Goal: Task Accomplishment & Management: Use online tool/utility

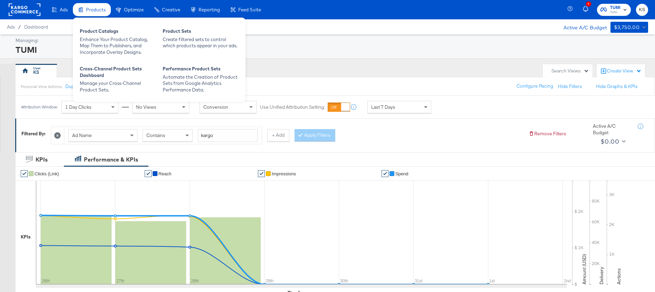
click at [82, 11] on icon at bounding box center [81, 11] width 1 height 0
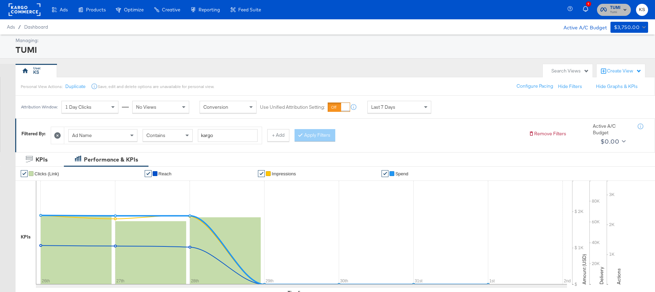
click at [608, 12] on span "TUMI Tumi" at bounding box center [614, 9] width 27 height 11
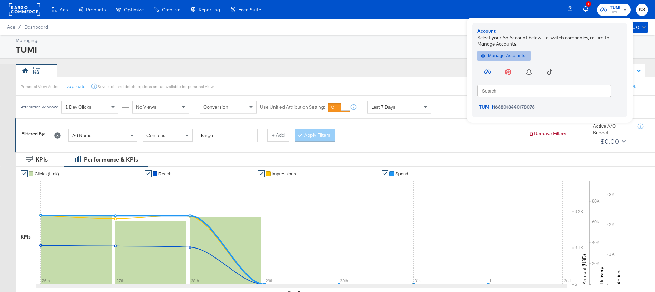
click at [513, 56] on span "Manage Accounts" at bounding box center [504, 56] width 43 height 8
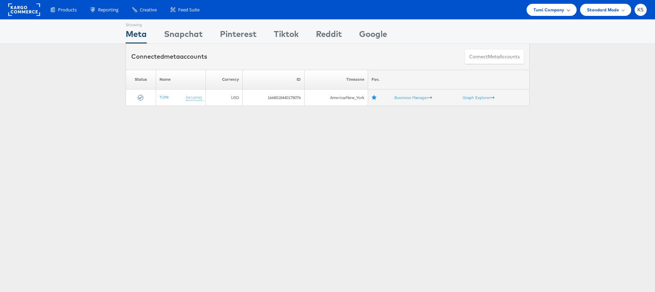
click at [558, 14] on div "Tumi Company" at bounding box center [552, 10] width 50 height 12
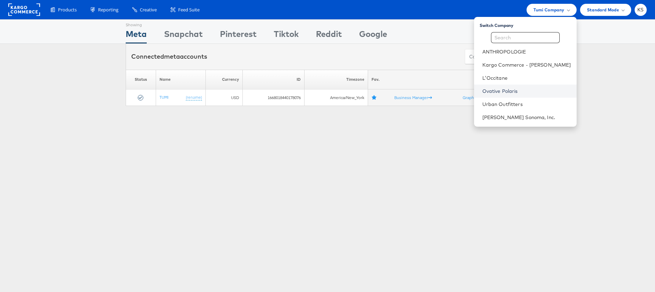
click at [516, 89] on link "Ovative Polaris" at bounding box center [527, 91] width 89 height 7
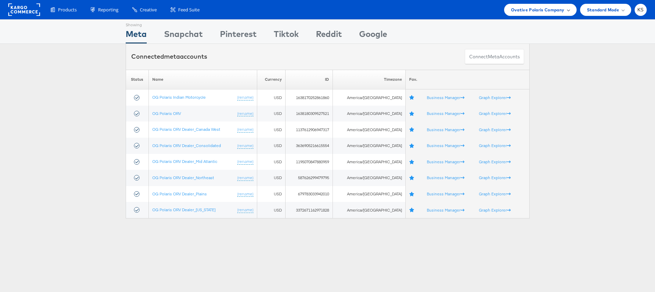
click at [540, 9] on span "Ovative Polaris Company" at bounding box center [538, 9] width 54 height 7
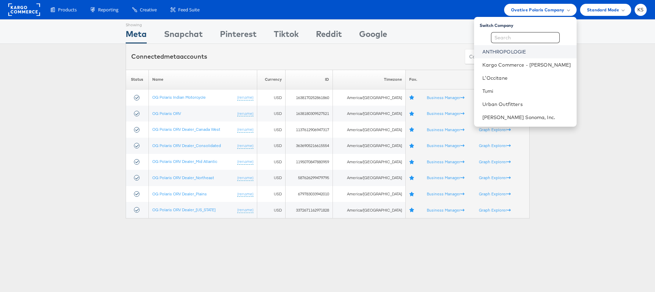
click at [508, 51] on link "ANTHROPOLOGIE" at bounding box center [527, 51] width 89 height 7
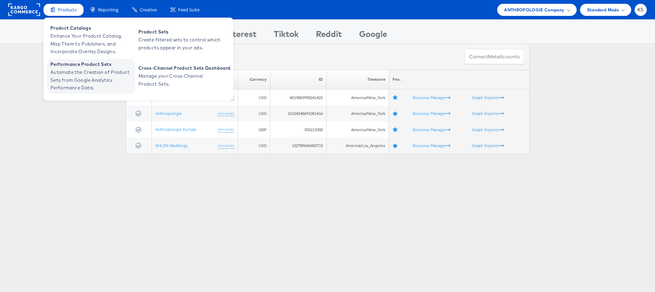
click at [89, 81] on span "Automate the Creation of Product Sets from Google Analytics Performance Data." at bounding box center [91, 79] width 83 height 23
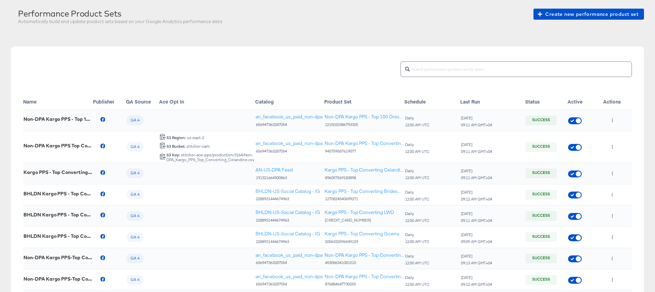
scroll to position [38, 0]
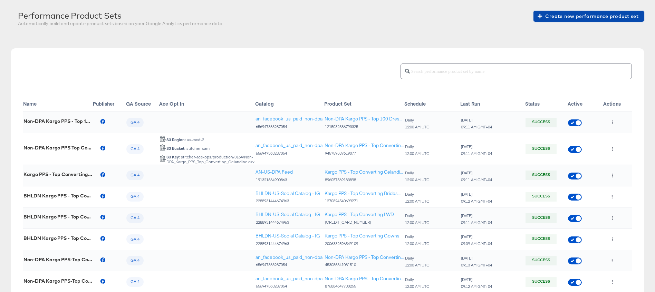
click at [558, 19] on span "Create new performance product set" at bounding box center [589, 16] width 100 height 9
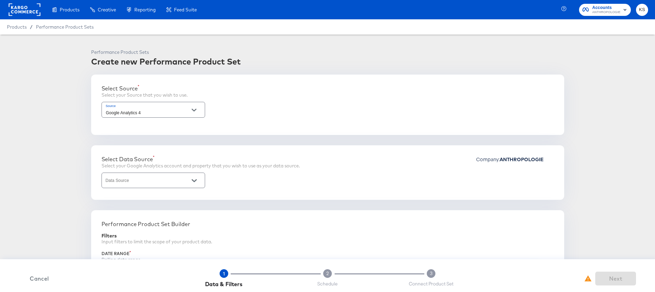
click at [33, 280] on span "Cancel" at bounding box center [39, 279] width 35 height 10
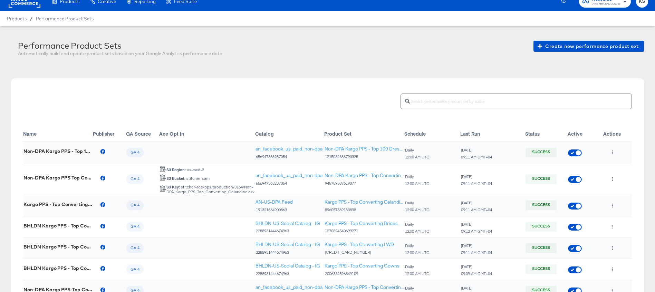
scroll to position [10, 0]
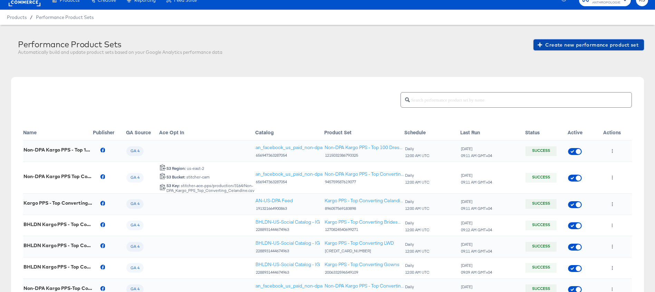
click at [590, 44] on span "Create new performance product set" at bounding box center [589, 45] width 100 height 9
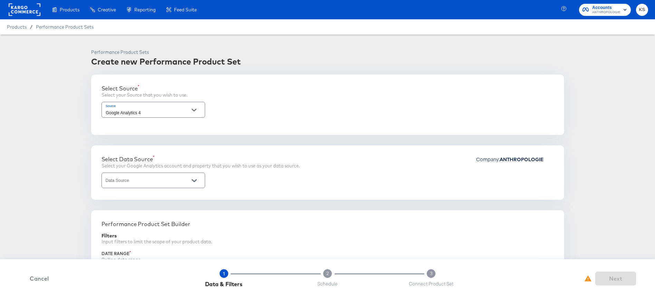
scroll to position [14, 0]
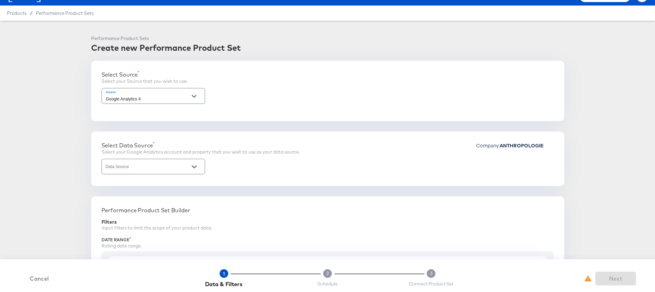
click at [188, 166] on div at bounding box center [194, 167] width 15 height 10
click at [197, 166] on button "Open" at bounding box center [194, 167] width 10 height 10
click at [178, 186] on li "2 - Anthropologie | GA4 App + Web (Global)" at bounding box center [153, 184] width 103 height 11
type input "2 - Anthropologie | GA4 App + Web (Global)"
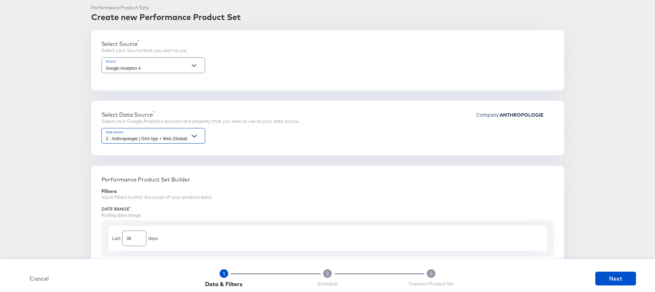
scroll to position [41, 0]
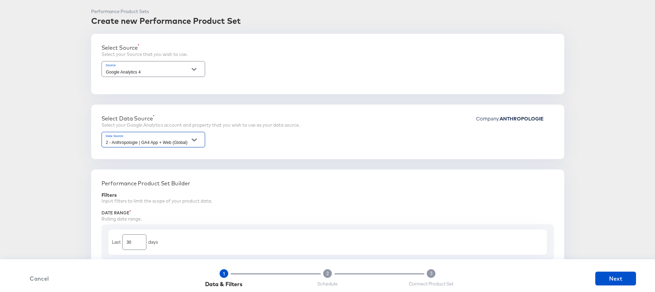
click at [195, 68] on icon "Open" at bounding box center [194, 69] width 5 height 5
click at [265, 51] on div "Select Source Select your Source that you wish to use." at bounding box center [328, 52] width 453 height 16
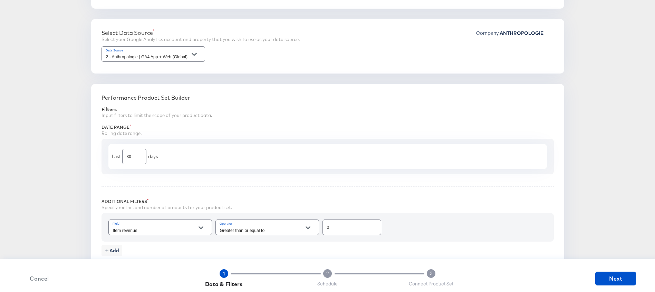
scroll to position [135, 0]
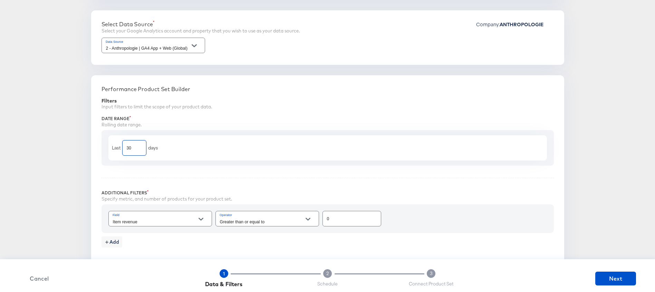
click at [134, 146] on input "30" at bounding box center [134, 145] width 23 height 15
type input "397"
click at [138, 146] on input "397" at bounding box center [134, 145] width 23 height 15
click at [72, 193] on div "Performance Product Sets Create new Performance Product Set Select Source Selec…" at bounding box center [327, 285] width 633 height 743
click at [40, 283] on span "Cancel" at bounding box center [39, 279] width 35 height 10
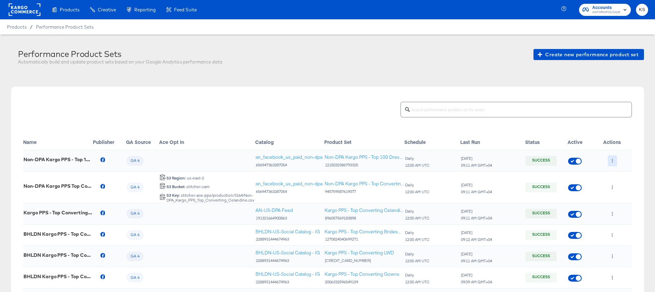
click at [615, 160] on button "button" at bounding box center [612, 160] width 9 height 11
click at [619, 173] on li "Edit" at bounding box center [626, 174] width 37 height 11
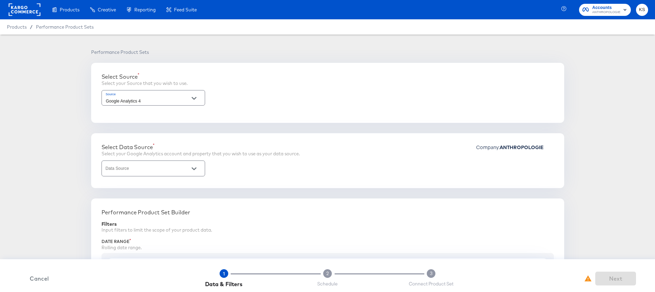
type input "2 - Anthropologie | GA4 App + Web (Global)"
type input "Purchase to view rate"
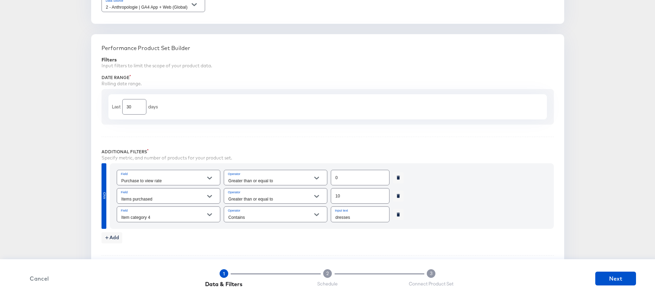
scroll to position [177, 0]
click at [35, 280] on span "Cancel" at bounding box center [39, 279] width 35 height 10
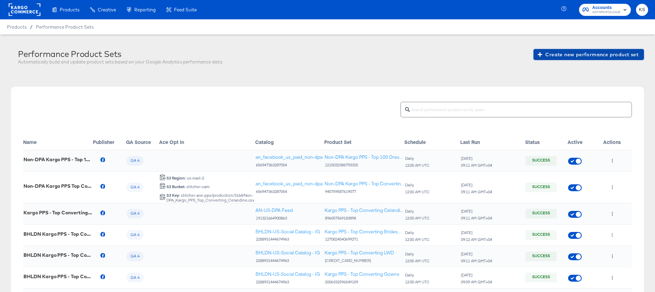
click at [589, 50] on span "Create new performance product set" at bounding box center [589, 54] width 100 height 9
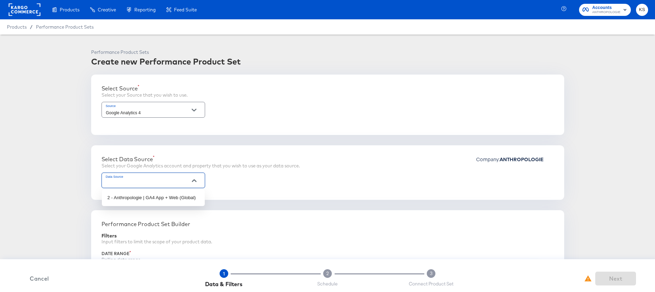
click at [176, 183] on input "Data Source" at bounding box center [148, 184] width 87 height 8
click at [151, 198] on li "2 - Anthropologie | GA4 App + Web (Global)" at bounding box center [153, 197] width 103 height 11
type input "2 - Anthropologie | GA4 App + Web (Global)"
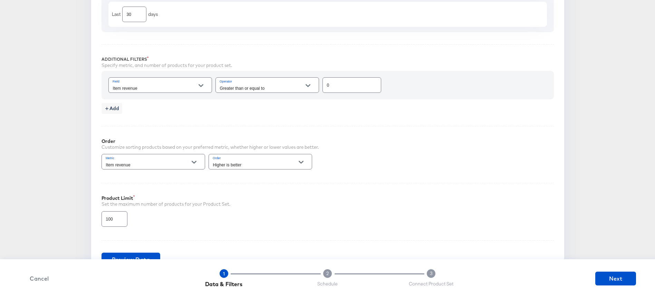
scroll to position [249, 0]
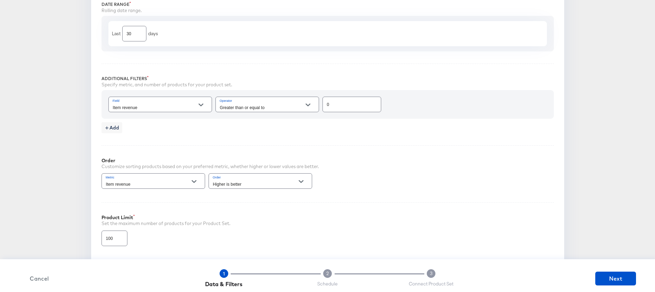
click at [174, 105] on input "Item revenue" at bounding box center [155, 108] width 87 height 8
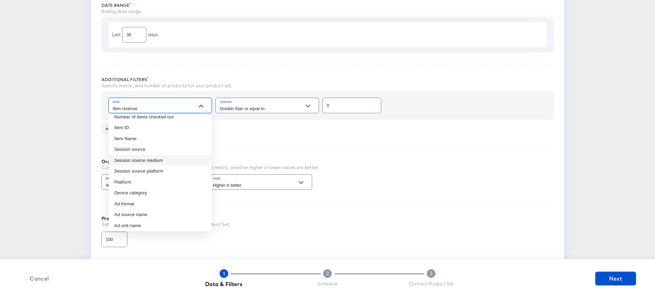
scroll to position [61, 0]
click at [176, 136] on li "Item Name" at bounding box center [160, 138] width 103 height 11
type input "Item Name"
type input "Exact"
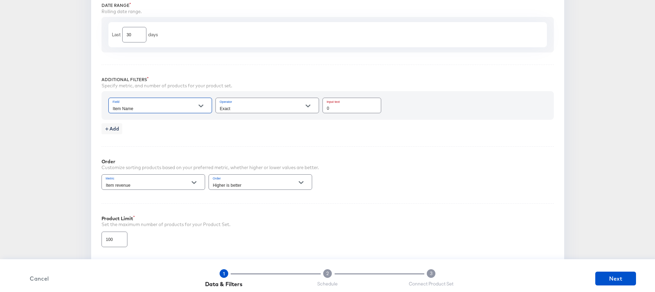
click at [263, 105] on input "Exact" at bounding box center [262, 109] width 87 height 8
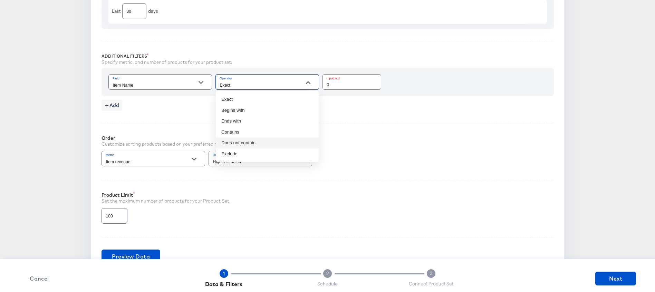
scroll to position [263, 0]
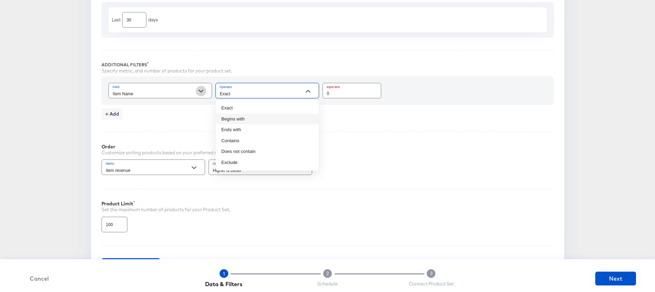
click at [203, 92] on icon "Open" at bounding box center [201, 91] width 5 height 5
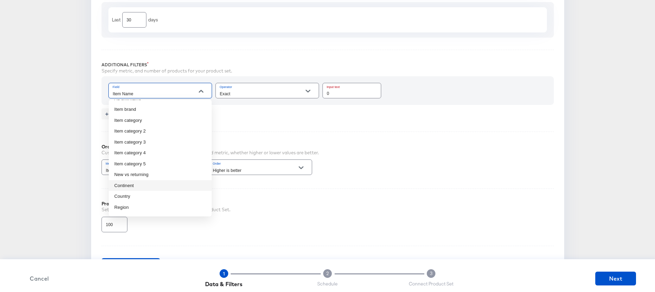
scroll to position [170, 0]
click at [151, 177] on li "New vs returning" at bounding box center [160, 177] width 103 height 11
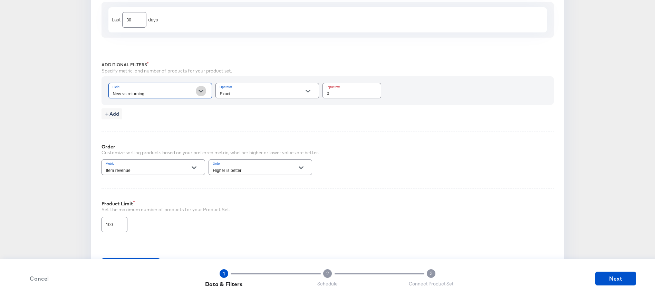
click at [201, 91] on icon "Open" at bounding box center [201, 91] width 5 height 3
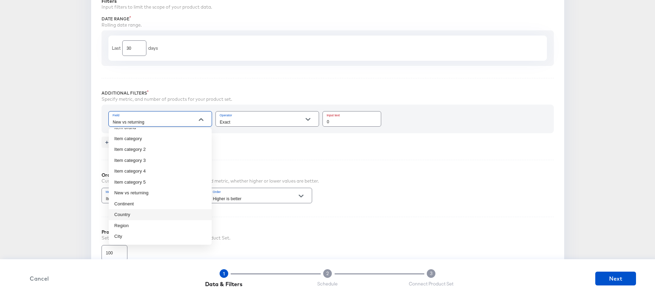
scroll to position [236, 0]
click at [270, 97] on div "Specify metric, and number of products for your product set." at bounding box center [328, 98] width 453 height 7
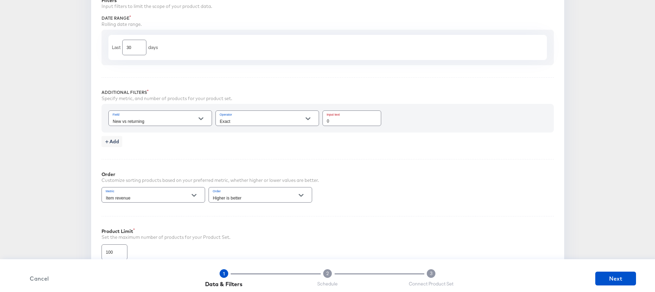
click at [163, 192] on div "Item revenue" at bounding box center [154, 195] width 104 height 16
click at [202, 115] on button "Open" at bounding box center [201, 119] width 10 height 10
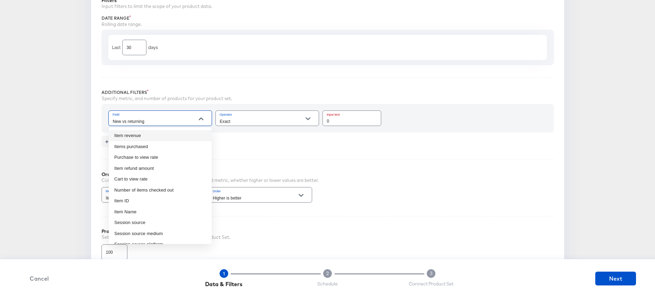
click at [298, 125] on div "Exact" at bounding box center [268, 119] width 104 height 16
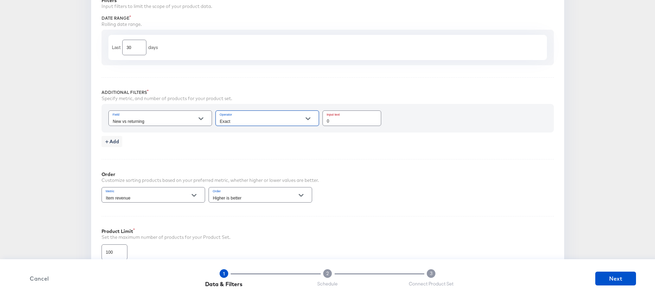
click at [313, 120] on button "Open" at bounding box center [308, 119] width 10 height 10
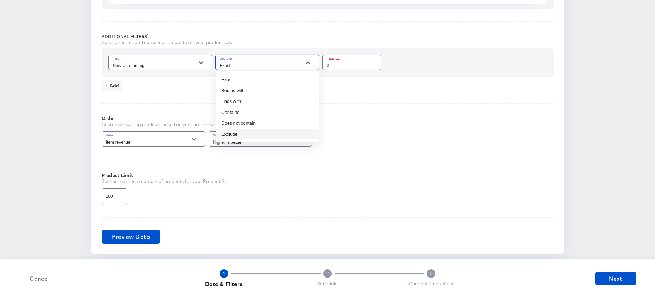
scroll to position [227, 0]
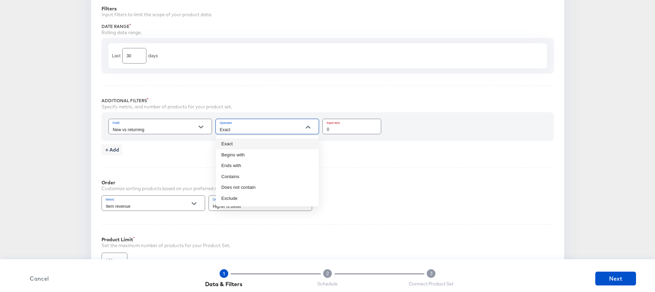
click at [199, 126] on icon "Open" at bounding box center [201, 127] width 5 height 3
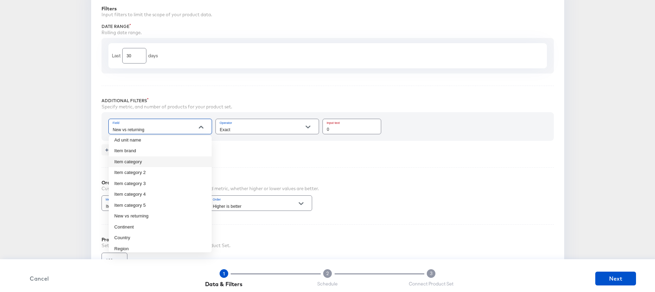
scroll to position [168, 0]
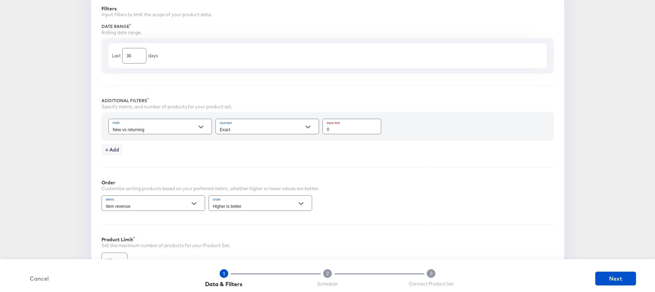
click at [69, 190] on div "Performance Product Sets Create new Performance Product Set Select Source Selec…" at bounding box center [327, 193] width 633 height 743
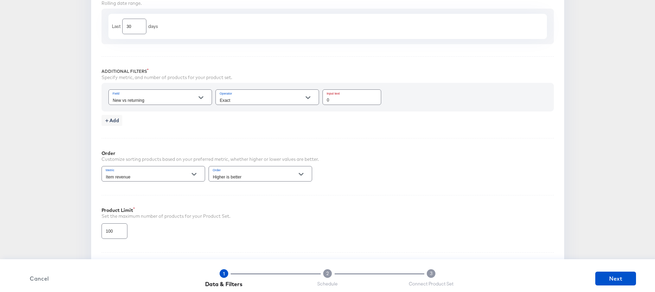
scroll to position [265, 0]
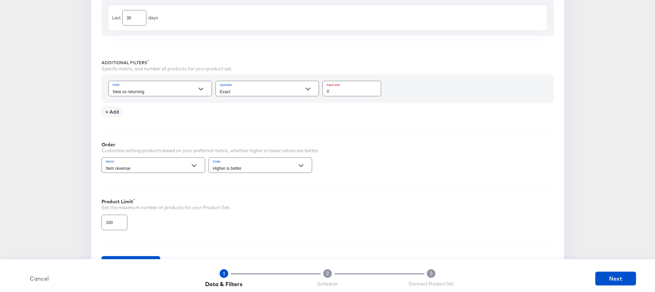
click at [195, 167] on icon "Open" at bounding box center [194, 165] width 5 height 5
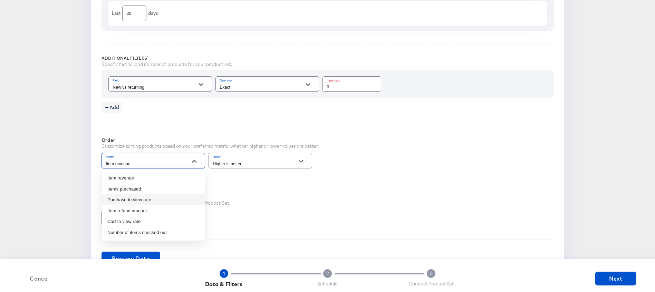
scroll to position [273, 0]
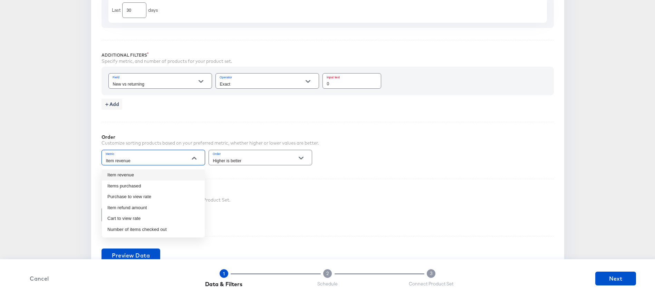
click at [226, 131] on div "Order Customize sorting products based on your preferred metric, whether higher…" at bounding box center [328, 144] width 453 height 45
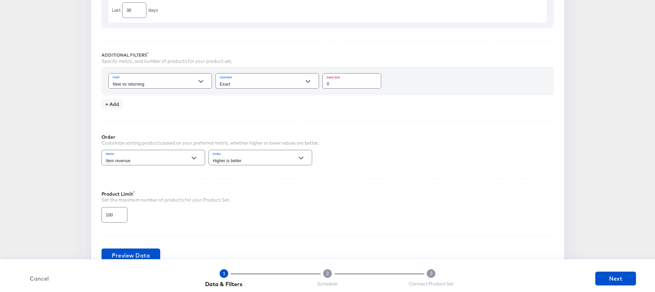
click at [192, 158] on icon "Open" at bounding box center [194, 158] width 5 height 3
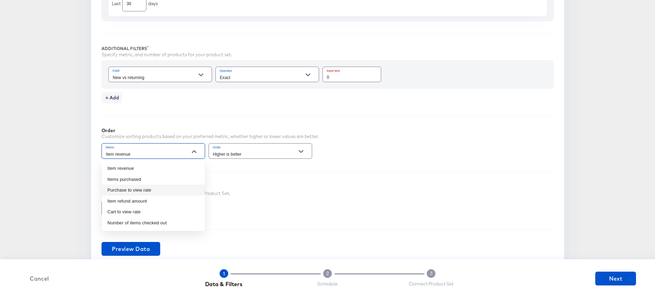
scroll to position [282, 0]
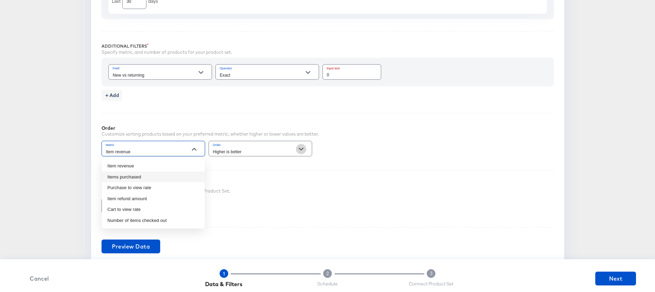
click at [302, 149] on icon "Open" at bounding box center [301, 149] width 5 height 3
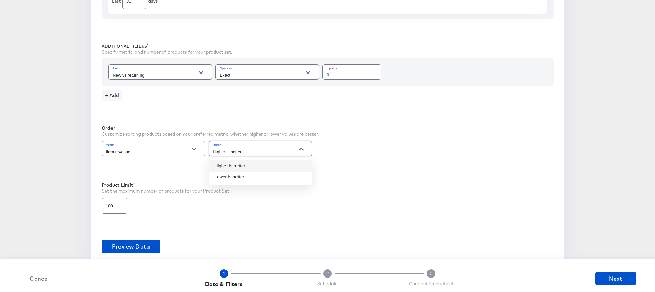
click at [189, 174] on div "Product Limit Set the maximum number of products for your Product Set. 100" at bounding box center [328, 192] width 453 height 45
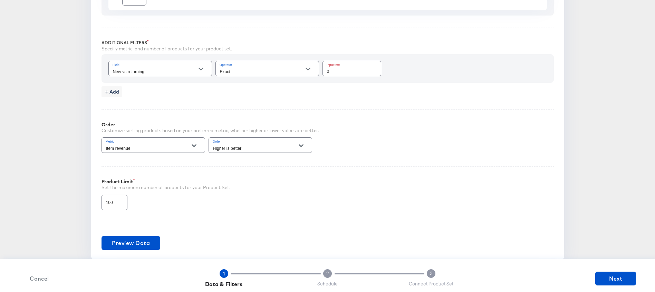
scroll to position [267, 0]
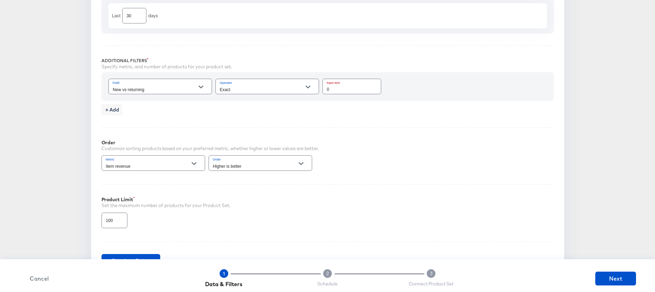
click at [200, 86] on icon "Open" at bounding box center [201, 87] width 5 height 5
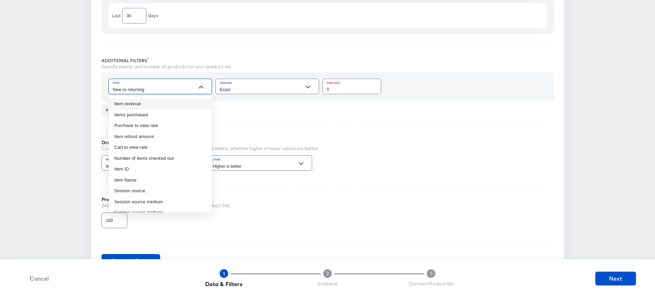
click at [180, 107] on li "Item revenue" at bounding box center [160, 103] width 103 height 11
type input "Item revenue"
type input "Greater than or equal to"
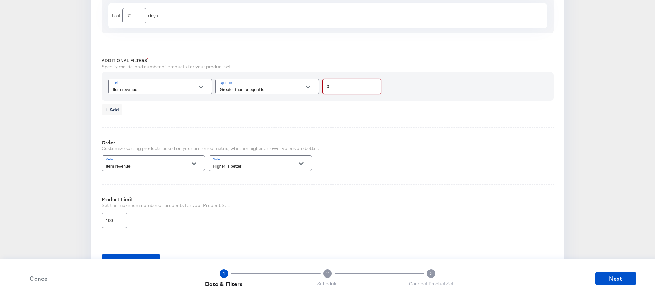
click at [346, 89] on input "0" at bounding box center [352, 83] width 58 height 15
click at [311, 87] on button "Open" at bounding box center [308, 87] width 10 height 10
click at [342, 88] on input "0" at bounding box center [352, 83] width 58 height 15
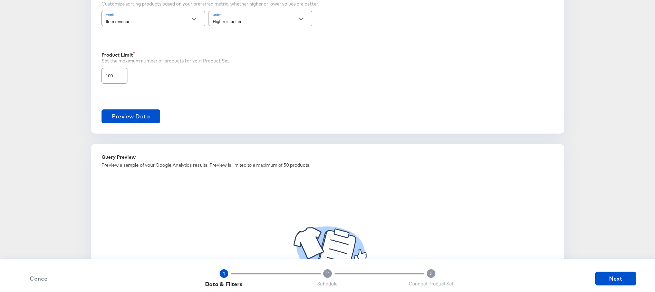
scroll to position [397, 0]
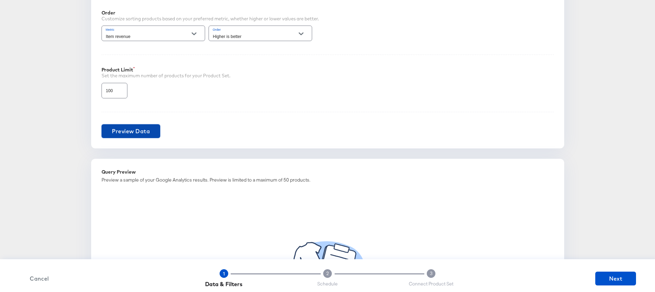
click at [134, 133] on span "Preview Data" at bounding box center [131, 131] width 38 height 10
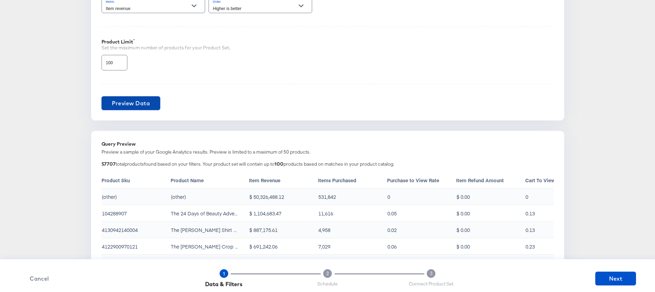
scroll to position [436, 0]
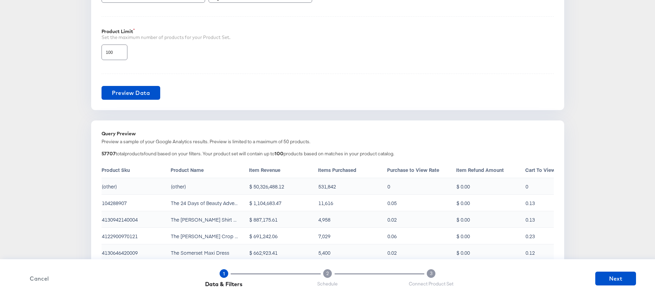
click at [107, 52] on input "100" at bounding box center [114, 49] width 25 height 15
click at [107, 53] on input "100" at bounding box center [114, 49] width 25 height 15
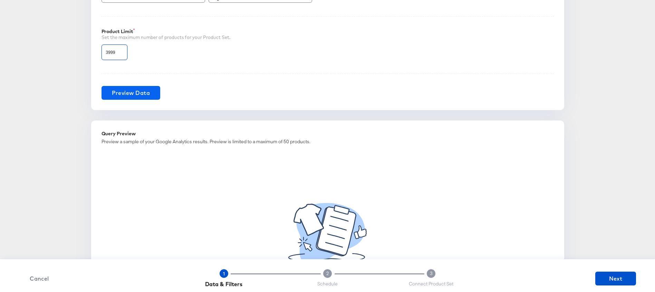
type input "3999"
click at [129, 94] on span "Preview Data" at bounding box center [131, 93] width 38 height 10
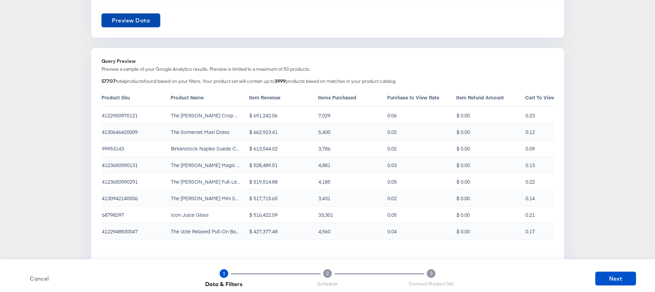
scroll to position [118, 0]
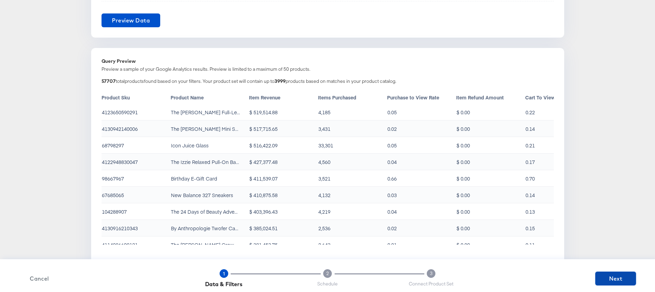
click at [608, 278] on span "Next" at bounding box center [615, 279] width 35 height 10
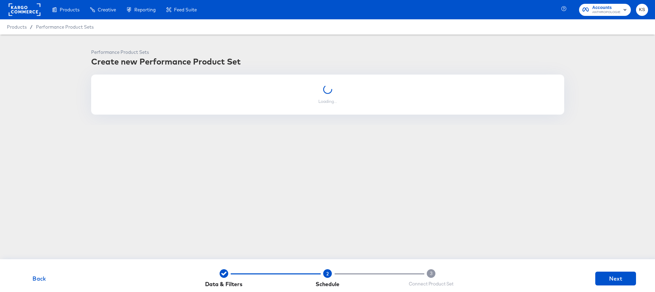
scroll to position [0, 0]
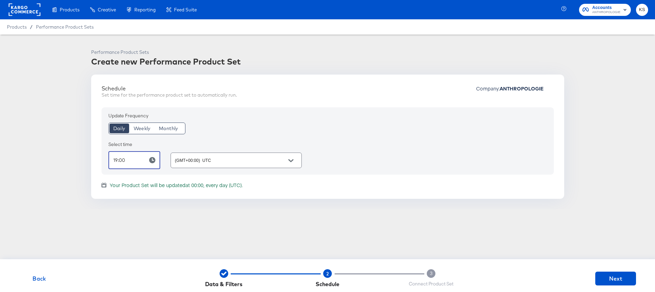
click at [141, 159] on input "19:00" at bounding box center [125, 160] width 34 height 18
click at [213, 228] on article "Performance Product Sets Create new Performance Product Set Schedule Set time f…" at bounding box center [327, 139] width 655 height 209
click at [248, 158] on input "(GMT+00:00) UTC" at bounding box center [231, 161] width 114 height 8
click at [149, 233] on article "Performance Product Sets Create new Performance Product Set Schedule Set time f…" at bounding box center [327, 139] width 655 height 209
click at [611, 278] on span "Next" at bounding box center [615, 279] width 35 height 10
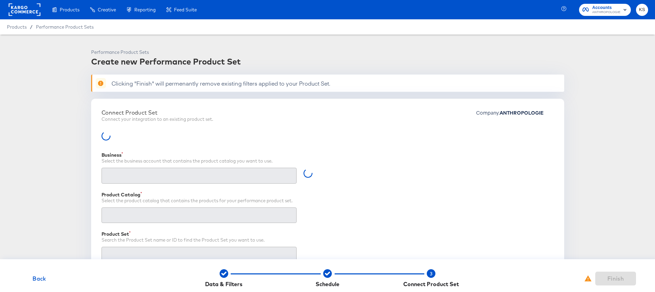
type input "Retailer ID"
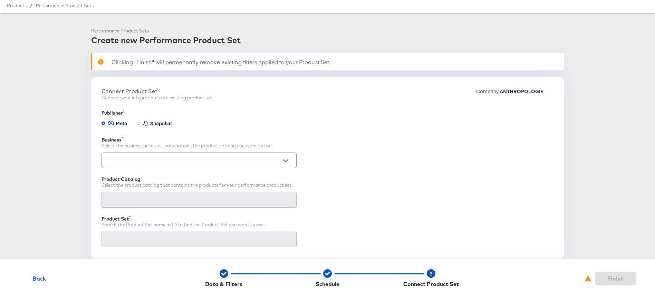
scroll to position [22, 0]
click at [293, 159] on div at bounding box center [285, 160] width 15 height 10
click at [285, 160] on icon "Open" at bounding box center [285, 160] width 5 height 3
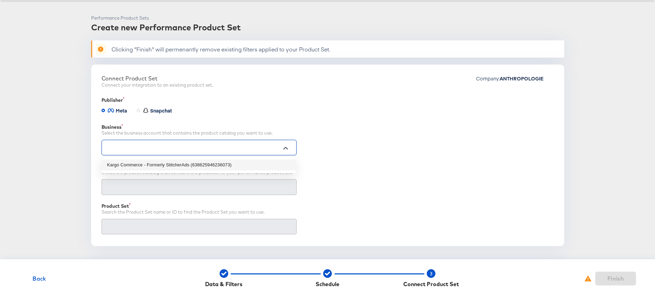
scroll to position [40, 0]
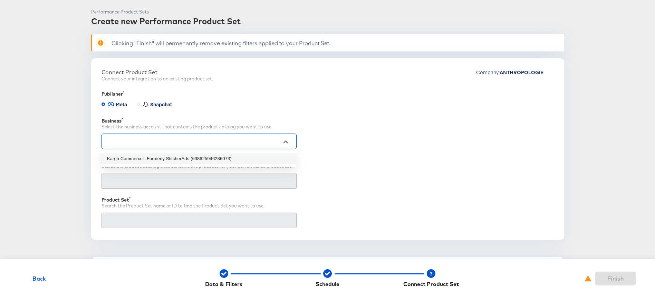
click at [266, 159] on li "Kargo Commerce - Formerly StitcherAds (638625946236073)" at bounding box center [199, 158] width 195 height 11
type input "Kargo Commerce - Formerly StitcherAds (638625946236073)"
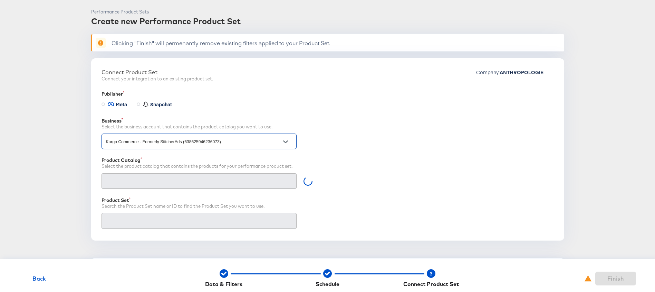
click at [291, 142] on div at bounding box center [285, 142] width 15 height 10
click at [286, 143] on icon "Open" at bounding box center [285, 142] width 5 height 5
click at [340, 105] on div "Meta Snapchat" at bounding box center [328, 105] width 453 height 12
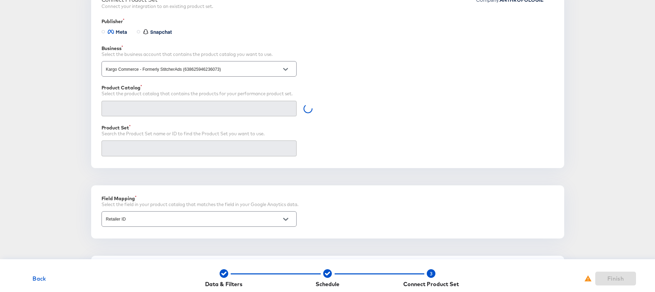
scroll to position [112, 0]
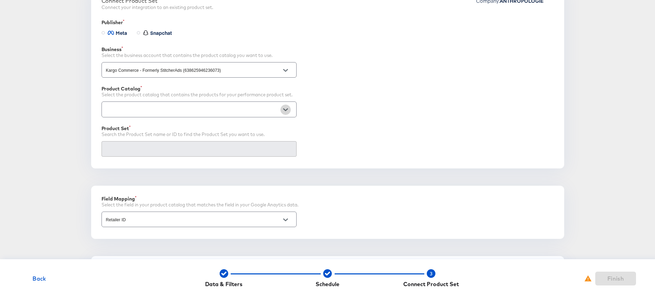
click at [290, 109] on button "Open" at bounding box center [286, 110] width 10 height 10
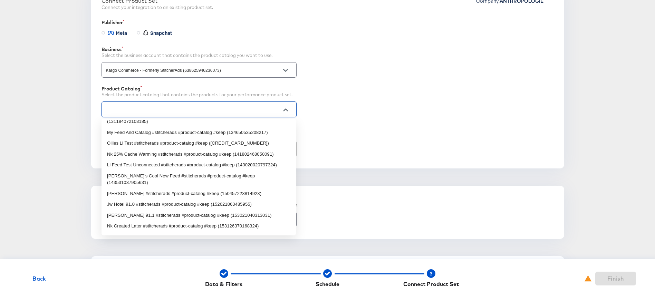
scroll to position [0, 0]
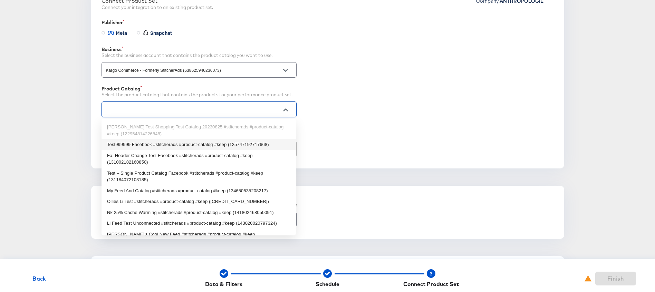
click at [246, 109] on input "text" at bounding box center [194, 110] width 178 height 8
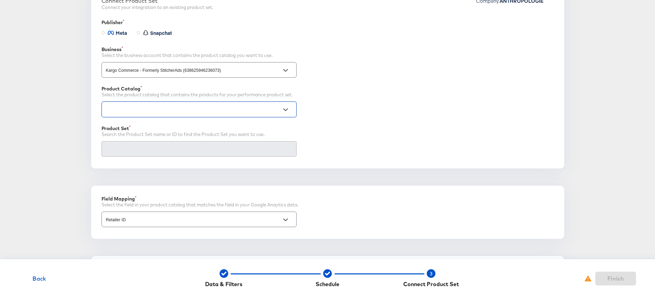
paste input "656947363287054"
click at [228, 128] on li "an_facebook_us_paid_non-dpa (656947363287054)" at bounding box center [199, 127] width 195 height 11
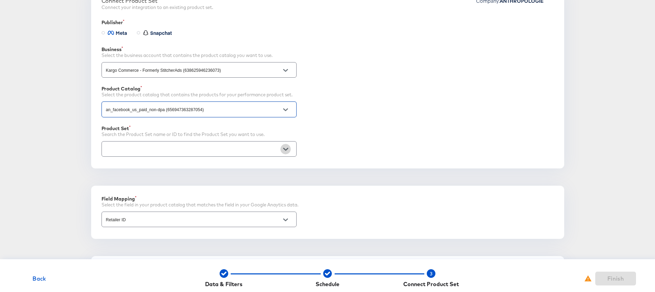
click at [283, 149] on icon "Open" at bounding box center [285, 149] width 5 height 5
type input "an_facebook_us_paid_non-dpa (656947363287054)"
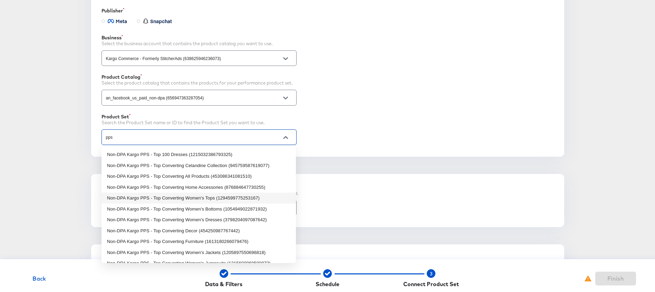
scroll to position [19, 0]
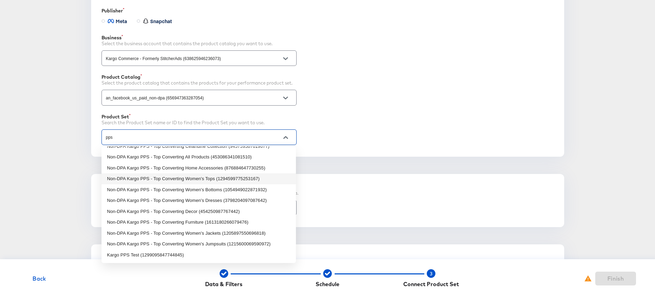
type input "pps"
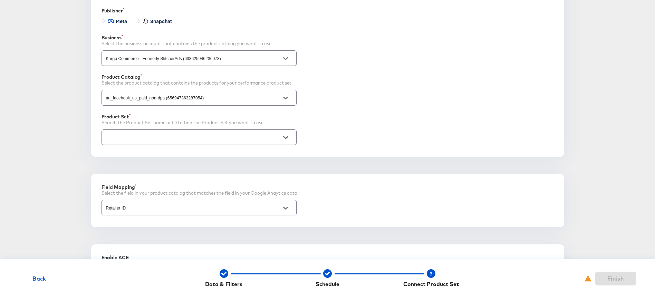
click at [356, 114] on div "Product Set" at bounding box center [328, 117] width 453 height 6
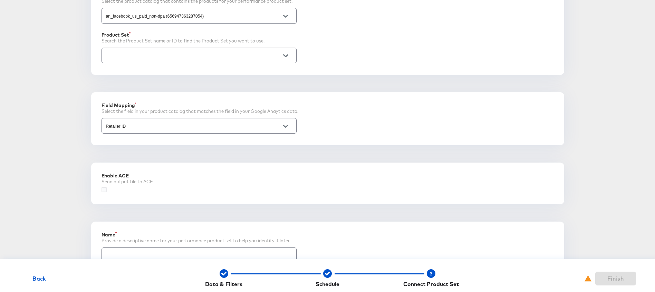
scroll to position [242, 0]
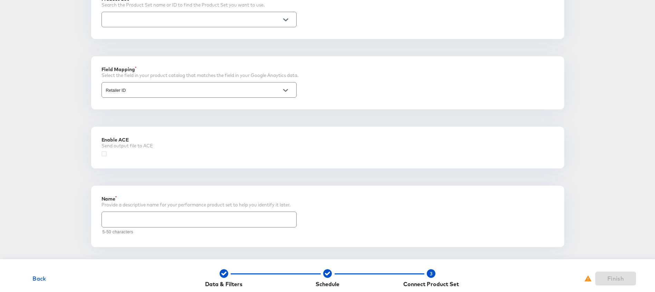
click at [37, 279] on span "Back" at bounding box center [39, 279] width 35 height 10
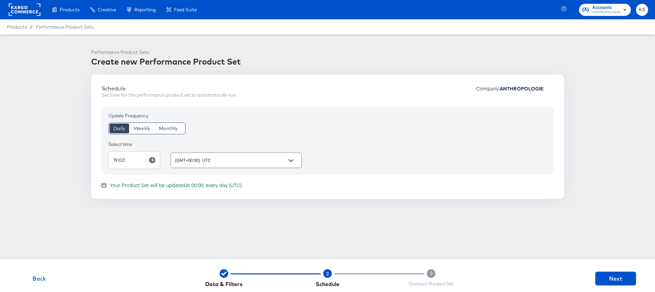
scroll to position [0, 0]
click at [76, 26] on span "Performance Product Sets" at bounding box center [65, 27] width 58 height 6
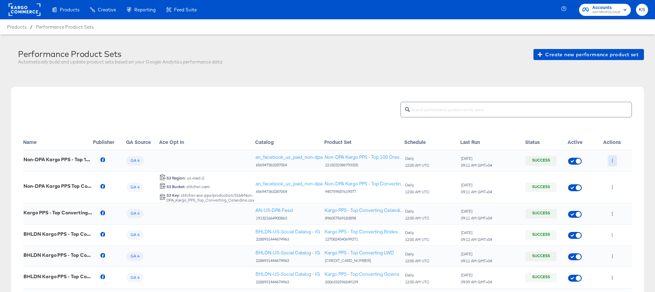
click at [609, 160] on button "button" at bounding box center [612, 160] width 9 height 11
click at [622, 174] on li "Edit" at bounding box center [626, 174] width 37 height 11
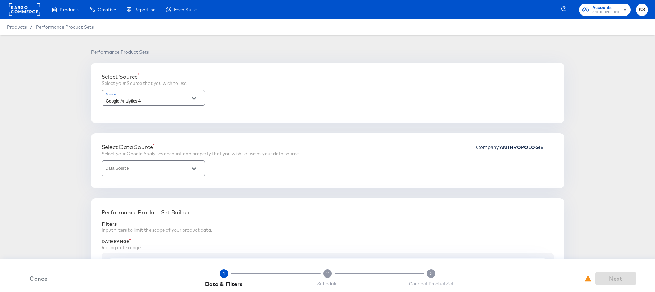
type input "2 - Anthropologie | GA4 App + Web (Global)"
type input "Purchase to view rate"
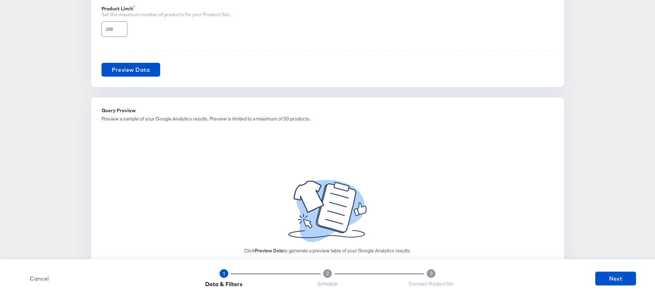
scroll to position [548, 0]
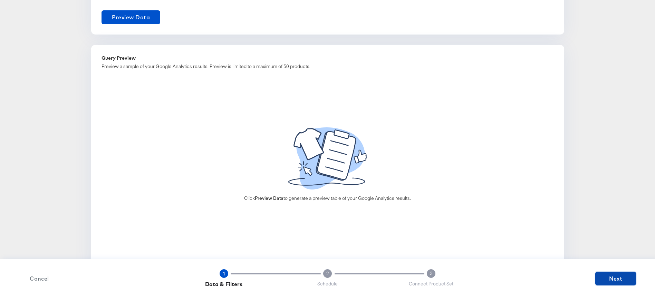
click at [624, 281] on span "Next" at bounding box center [615, 279] width 35 height 10
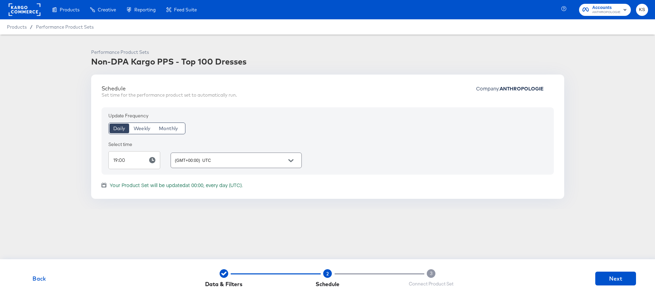
scroll to position [0, 0]
click at [618, 280] on span "Next" at bounding box center [615, 279] width 35 height 10
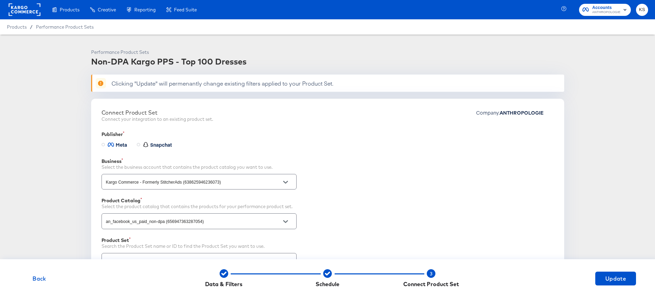
click at [39, 276] on span "Back" at bounding box center [39, 279] width 35 height 10
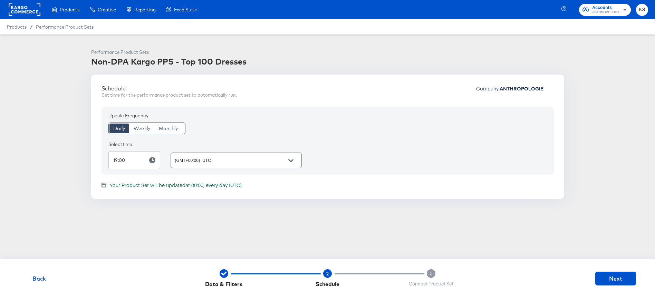
click at [81, 30] on div "Products / Performance Product Sets" at bounding box center [327, 26] width 655 height 15
click at [80, 28] on span "Performance Product Sets" at bounding box center [65, 27] width 58 height 6
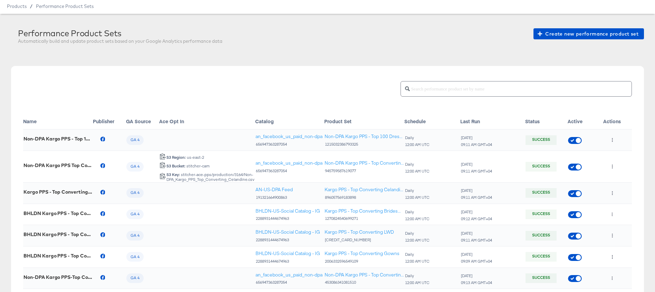
scroll to position [10, 0]
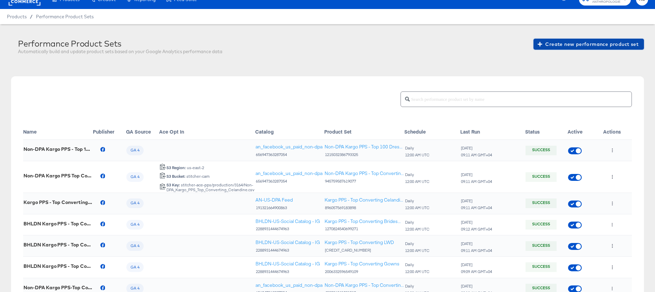
click at [568, 45] on span "Create new performance product set" at bounding box center [589, 44] width 100 height 9
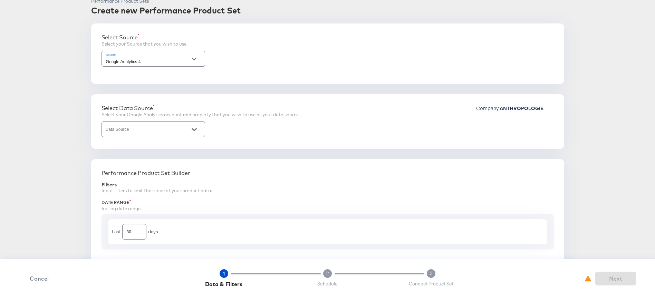
scroll to position [49, 0]
click at [198, 131] on button "Open" at bounding box center [194, 131] width 10 height 10
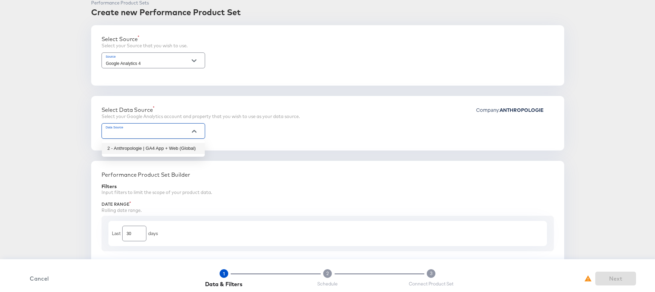
click at [181, 150] on li "2 - Anthropologie | GA4 App + Web (Global)" at bounding box center [153, 148] width 103 height 11
type input "2 - Anthropologie | GA4 App + Web (Global)"
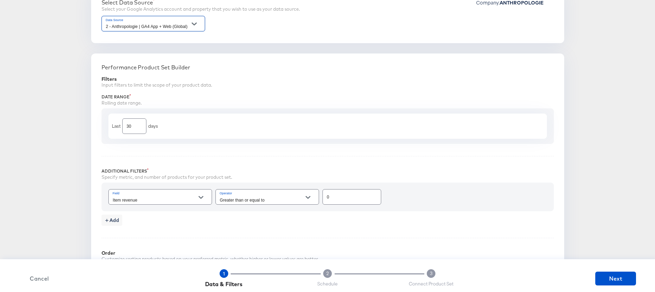
scroll to position [186, 0]
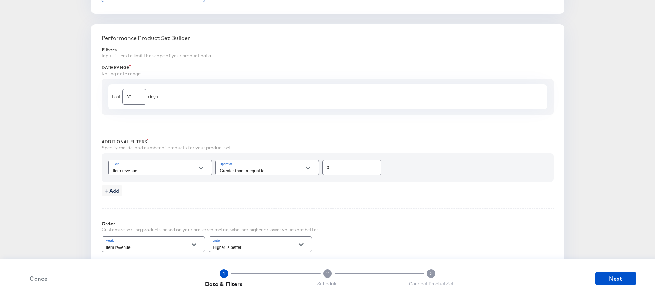
click at [204, 167] on icon "Open" at bounding box center [201, 168] width 5 height 5
click at [153, 192] on div "Add" at bounding box center [328, 189] width 453 height 15
click at [113, 192] on span "Add" at bounding box center [111, 191] width 15 height 9
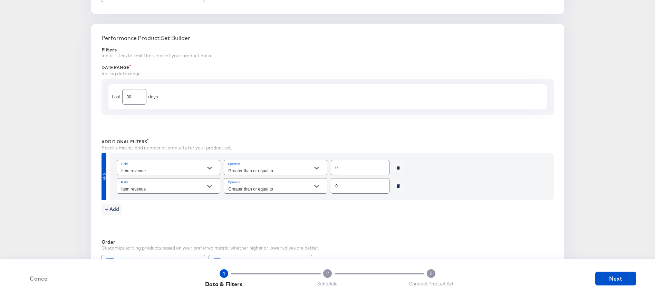
click at [100, 176] on div "Performance Product Set Builder Filters Input filters to limit the scope of you…" at bounding box center [327, 201] width 473 height 354
click at [212, 187] on button "Open" at bounding box center [210, 186] width 10 height 10
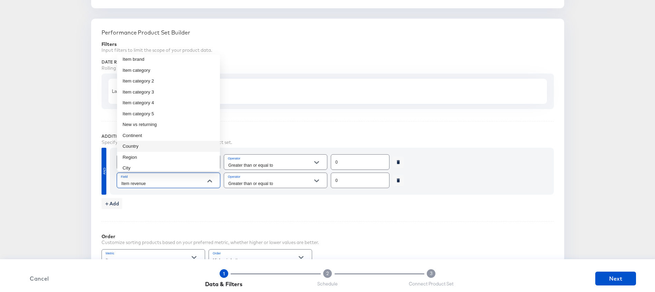
scroll to position [0, 0]
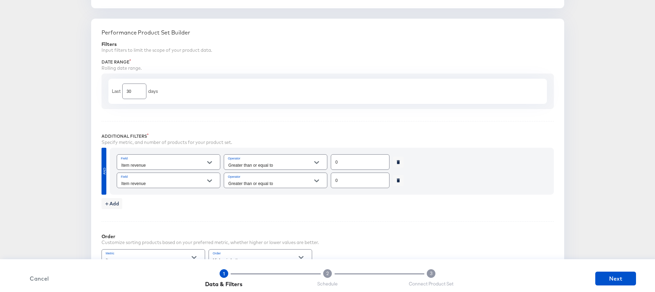
click at [286, 93] on div "Last 30 days" at bounding box center [327, 91] width 439 height 25
click at [41, 279] on span "Cancel" at bounding box center [39, 279] width 35 height 10
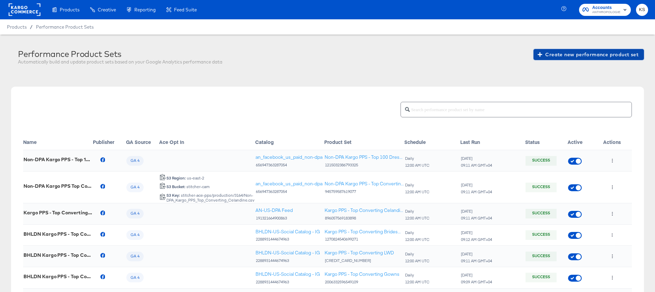
click at [572, 55] on span "Create new performance product set" at bounding box center [589, 54] width 100 height 9
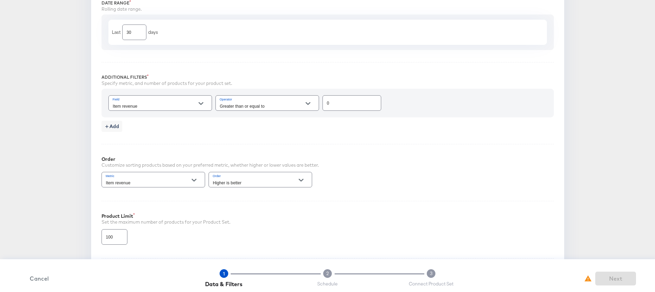
scroll to position [234, 0]
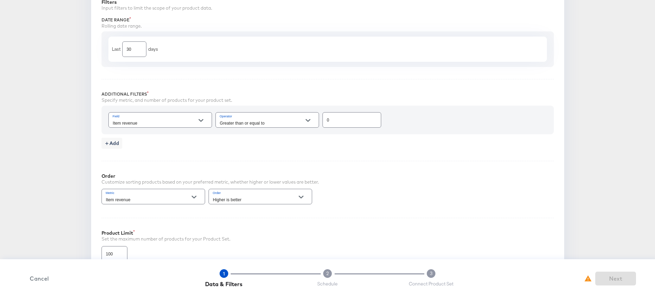
click at [46, 281] on span "Cancel" at bounding box center [39, 279] width 35 height 10
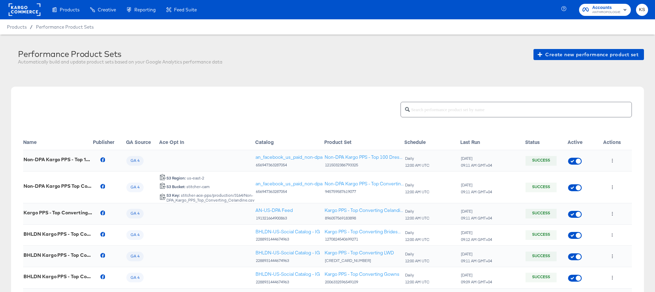
click at [603, 9] on span "Accounts" at bounding box center [607, 7] width 28 height 7
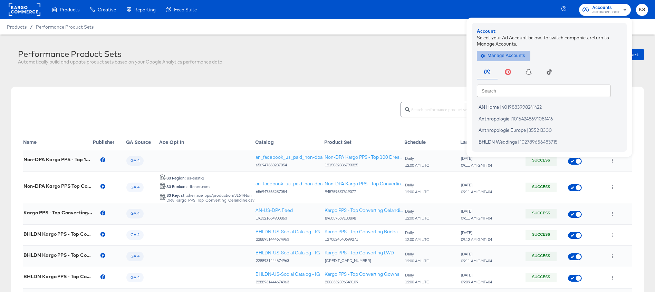
click at [517, 55] on span "Manage Accounts" at bounding box center [503, 56] width 43 height 8
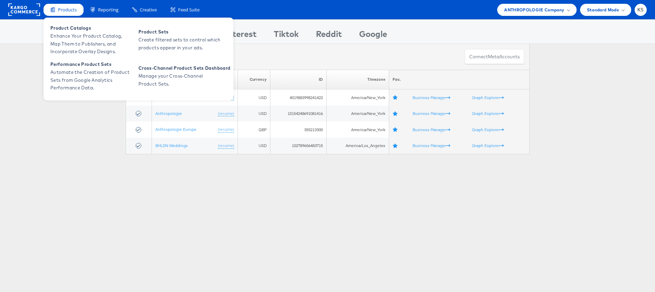
click at [60, 9] on span "Products" at bounding box center [67, 10] width 19 height 7
click at [68, 40] on span "Enhance Your Product Catalog, Map Them to Publishers, and Incorporate Overlay D…" at bounding box center [91, 43] width 83 height 23
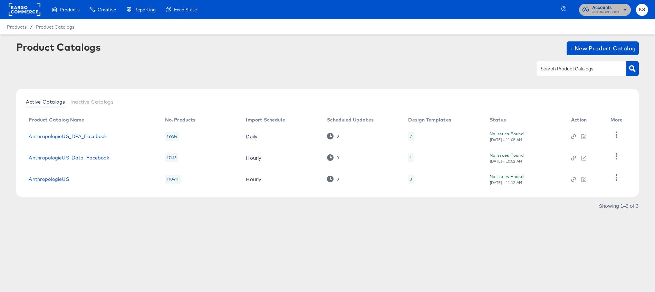
click at [595, 10] on span "ANTHROPOLOGIE" at bounding box center [607, 13] width 28 height 6
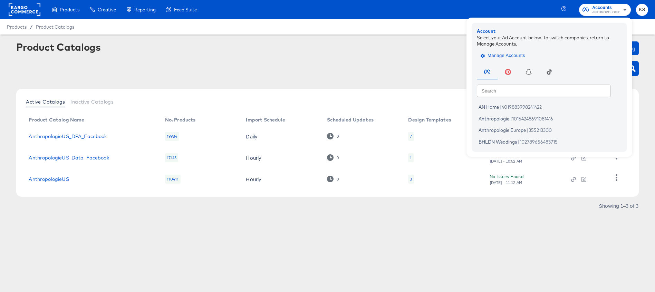
click at [514, 56] on span "Manage Accounts" at bounding box center [503, 56] width 43 height 8
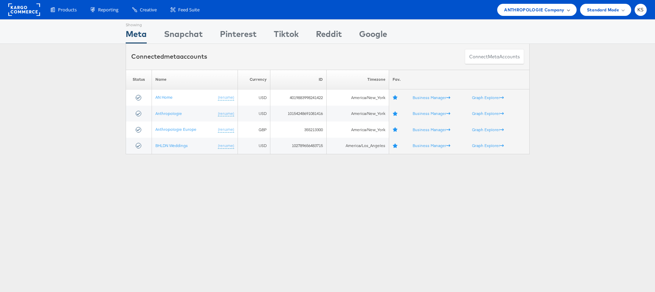
click at [523, 14] on div "ANTHROPOLOGIE Company" at bounding box center [537, 10] width 79 height 12
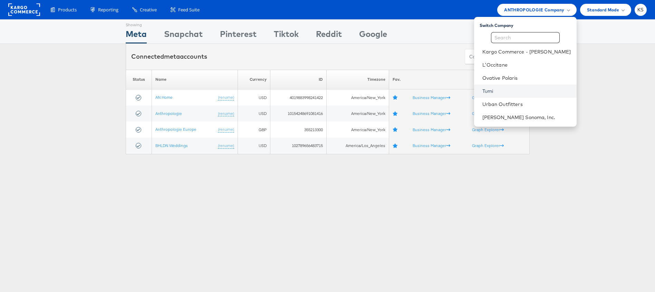
click at [513, 88] on link "Tumi" at bounding box center [527, 91] width 89 height 7
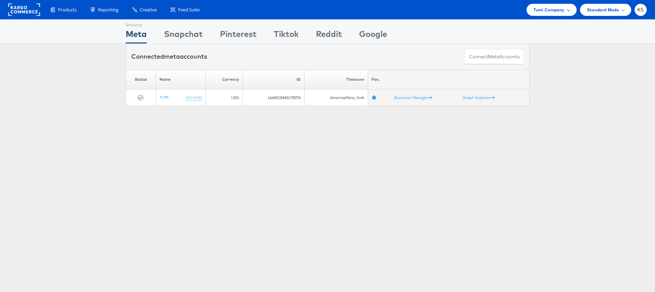
click at [542, 7] on span "Tumi Company" at bounding box center [549, 9] width 31 height 7
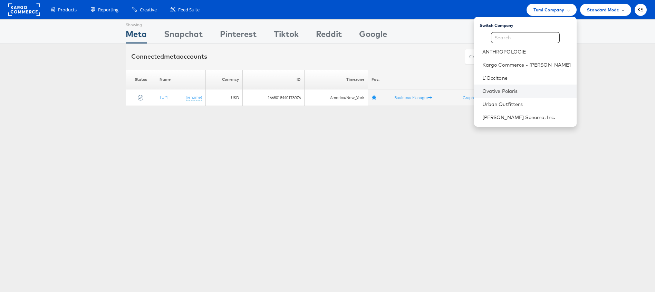
click at [529, 95] on li "Ovative Polaris" at bounding box center [525, 91] width 103 height 13
click at [505, 90] on link "Ovative Polaris" at bounding box center [527, 91] width 89 height 7
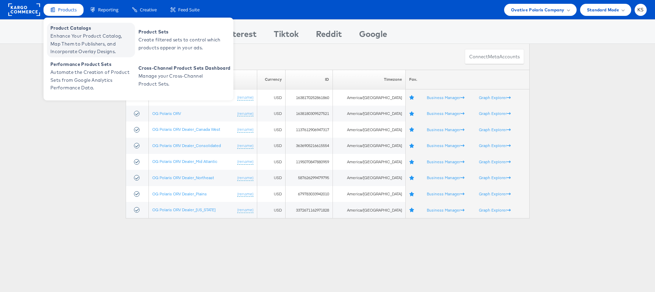
click at [70, 41] on span "Enhance Your Product Catalog, Map Them to Publishers, and Incorporate Overlay D…" at bounding box center [91, 43] width 83 height 23
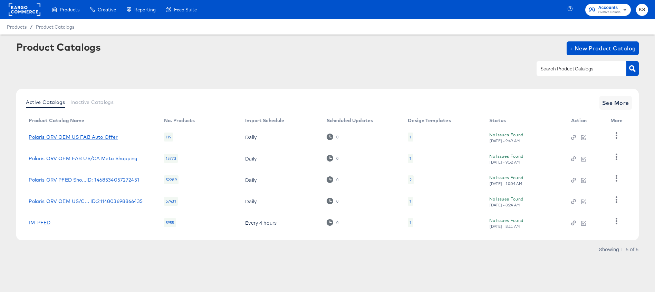
click at [55, 136] on link "Polaris ORV OEM US FAB Auto Offer" at bounding box center [73, 137] width 89 height 6
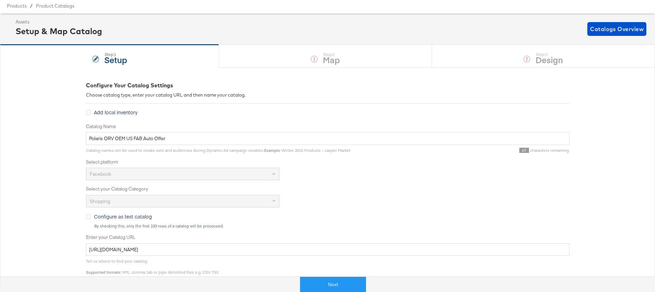
scroll to position [7, 0]
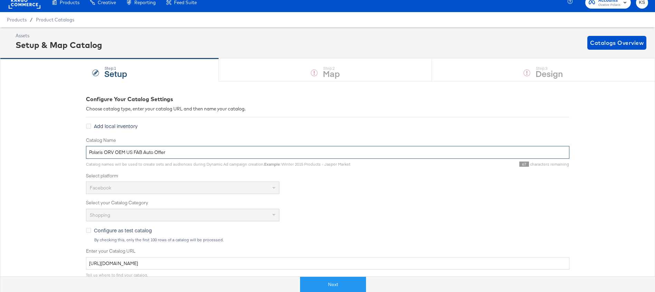
click at [135, 153] on input "Polaris ORV OEM US FAB Auto Offer" at bounding box center [328, 152] width 484 height 13
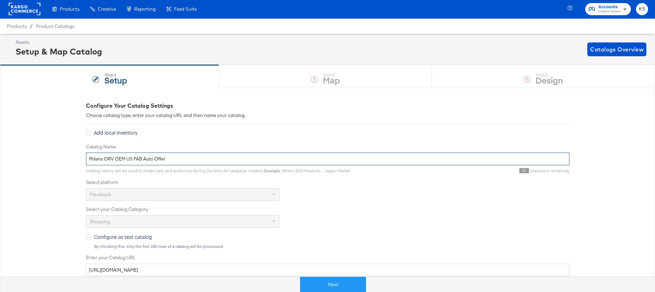
scroll to position [0, 0]
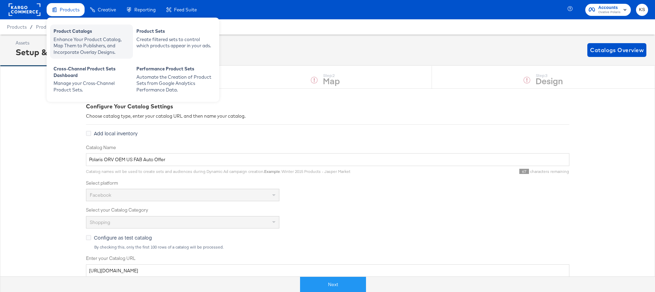
click at [74, 42] on div "Enhance Your Product Catalog, Map Them to Publishers, and Incorporate Overlay D…" at bounding box center [92, 45] width 76 height 19
